Goal: Transaction & Acquisition: Purchase product/service

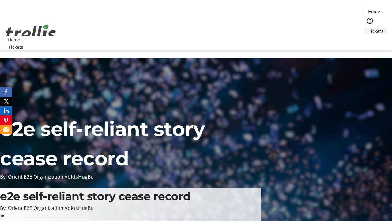
click at [369, 28] on span "Tickets" at bounding box center [376, 31] width 15 height 6
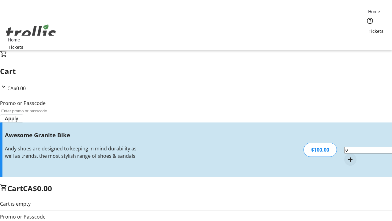
click at [347, 156] on mat-icon "Increment by one" at bounding box center [350, 159] width 7 height 7
type input "1"
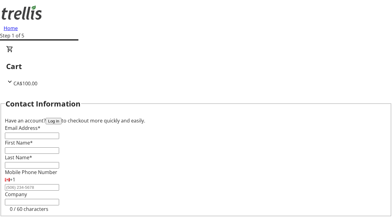
type input "FREE"
type input "[PERSON_NAME][EMAIL_ADDRESS][DOMAIN_NAME]"
type input "[PERSON_NAME]"
